Goal: Navigation & Orientation: Find specific page/section

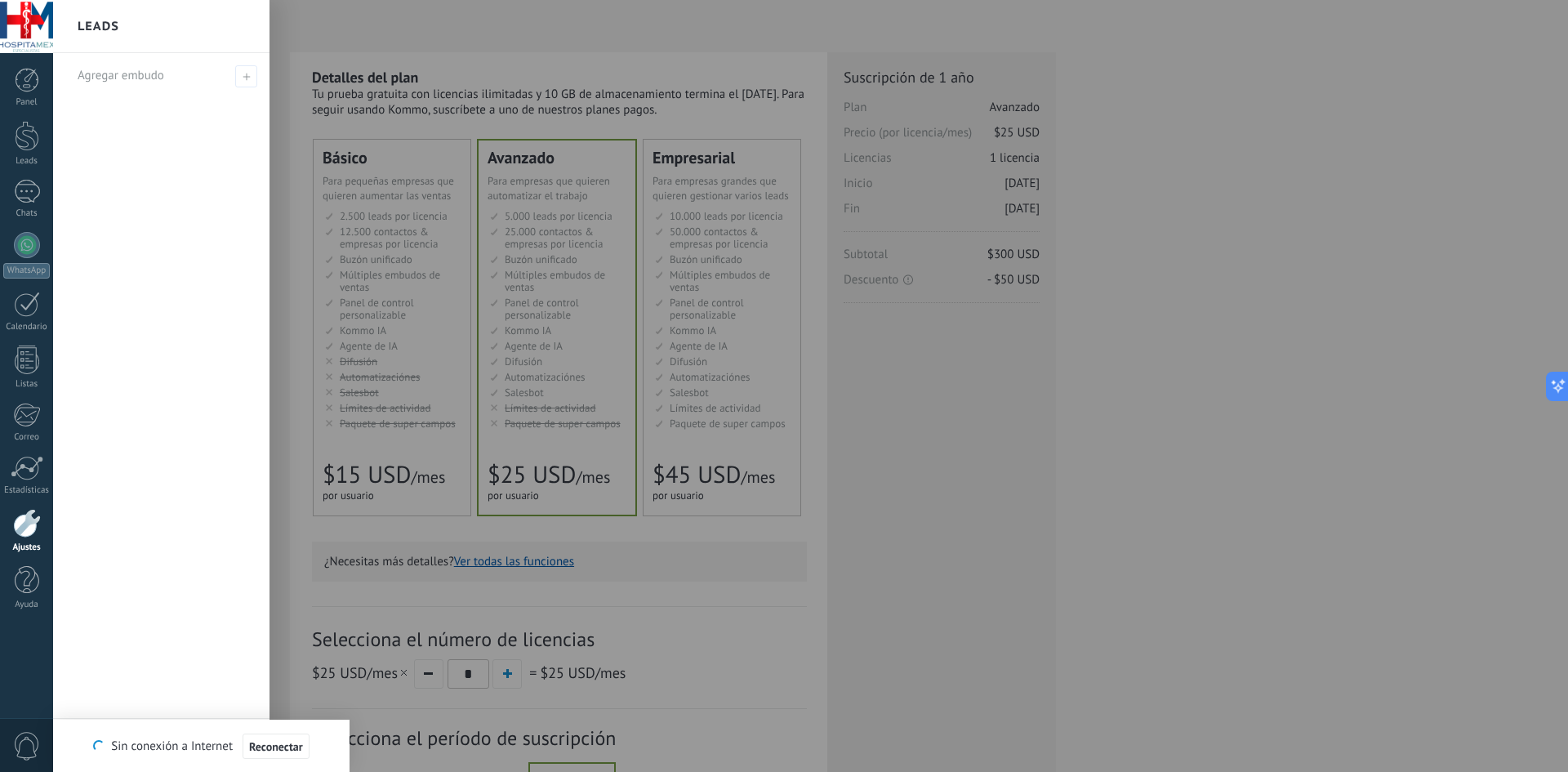
drag, startPoint x: 32, startPoint y: 148, endPoint x: 61, endPoint y: 190, distance: 51.0
click at [32, 148] on div at bounding box center [26, 136] width 25 height 30
